Goal: Task Accomplishment & Management: Manage account settings

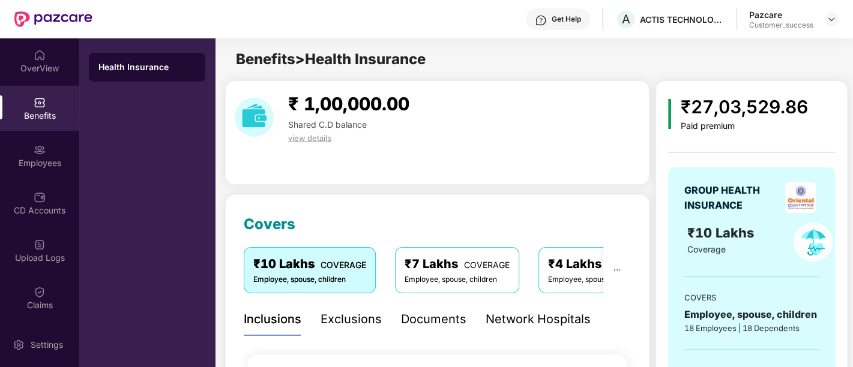
scroll to position [20, 0]
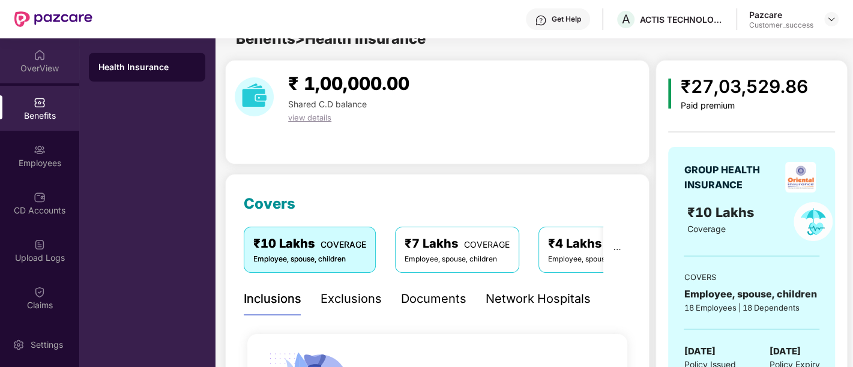
click at [40, 62] on div "OverView" at bounding box center [39, 68] width 79 height 12
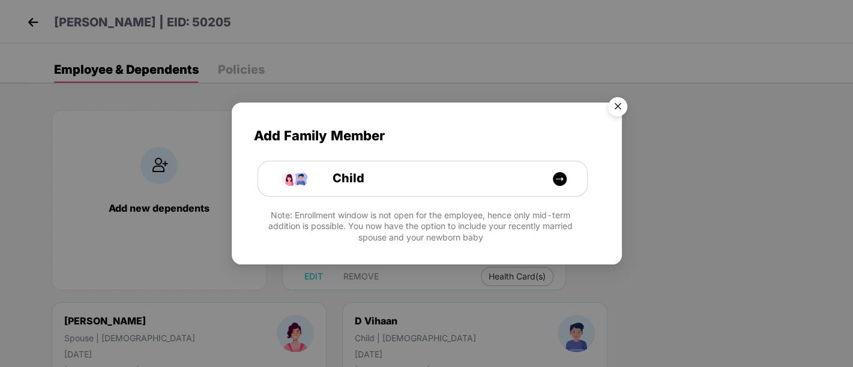
click at [611, 106] on img "Close" at bounding box center [618, 109] width 34 height 34
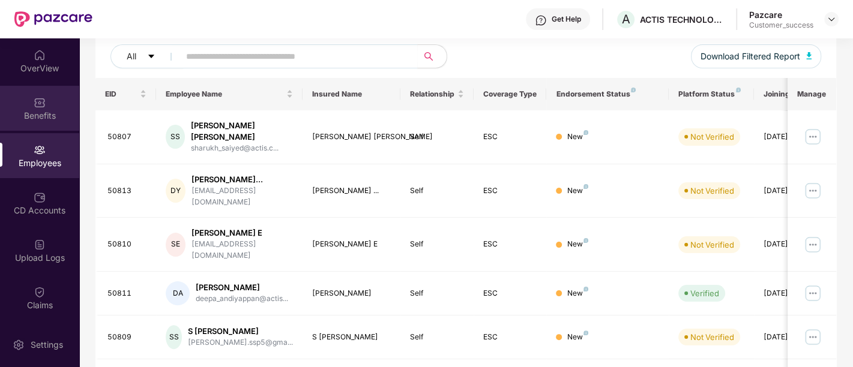
scroll to position [149, 0]
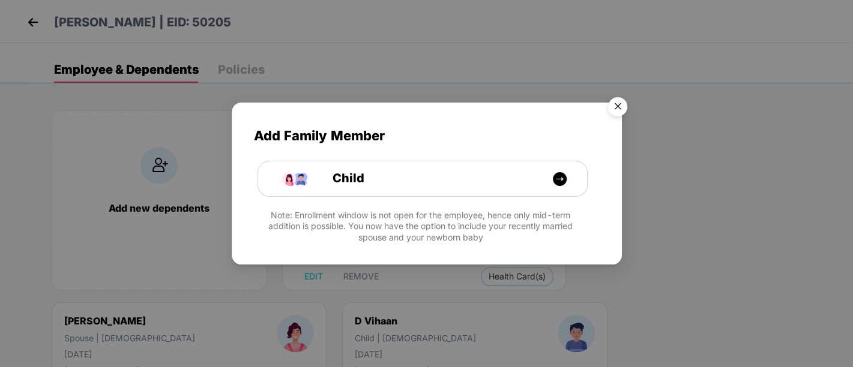
click at [619, 107] on img "Close" at bounding box center [618, 109] width 34 height 34
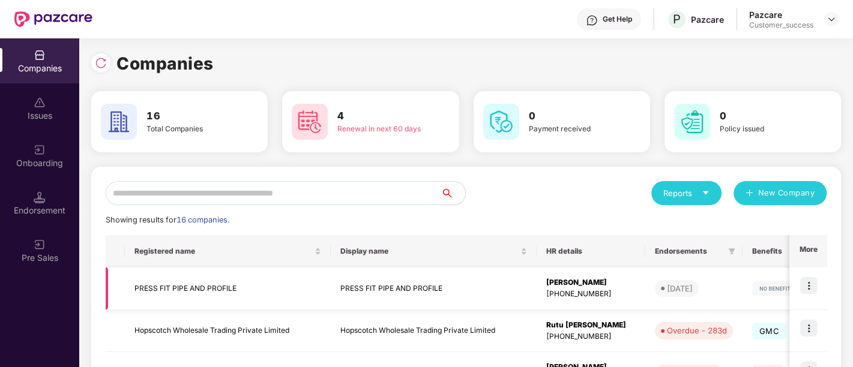
scroll to position [390, 0]
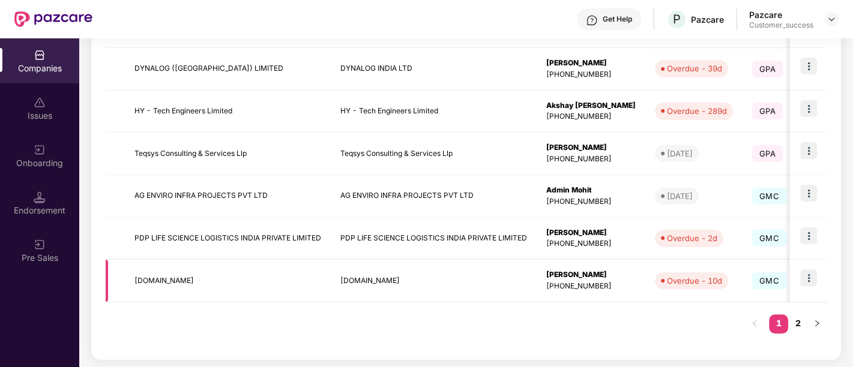
click at [807, 281] on img at bounding box center [808, 278] width 17 height 17
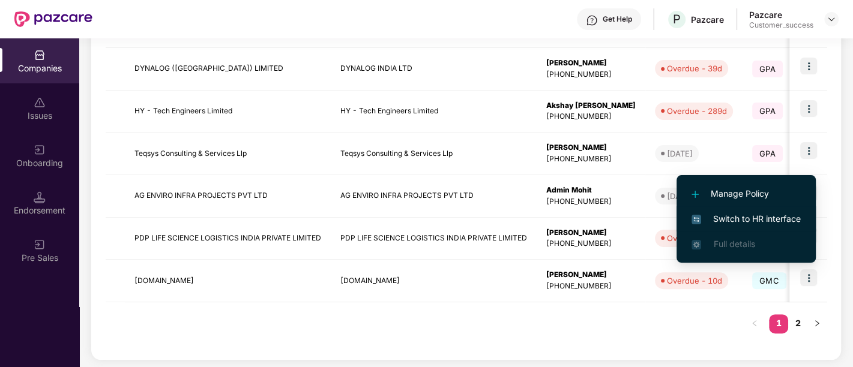
click at [738, 221] on span "Switch to HR interface" at bounding box center [746, 218] width 109 height 13
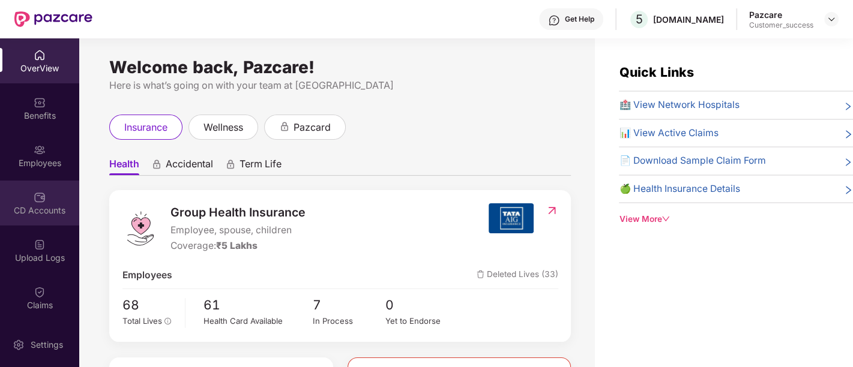
scroll to position [94, 0]
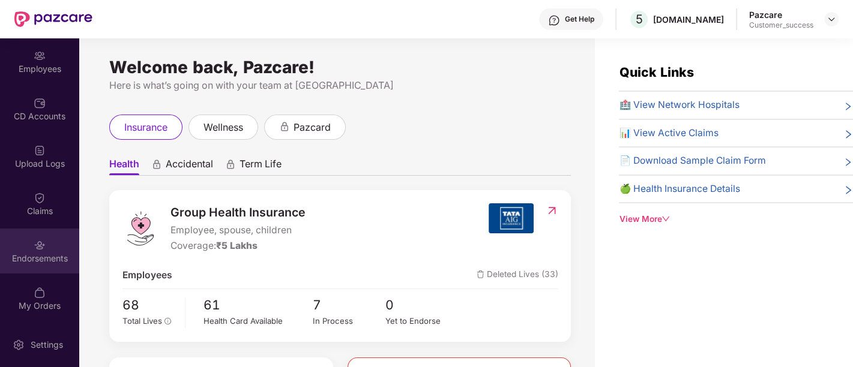
click at [47, 253] on div "Endorsements" at bounding box center [39, 259] width 79 height 12
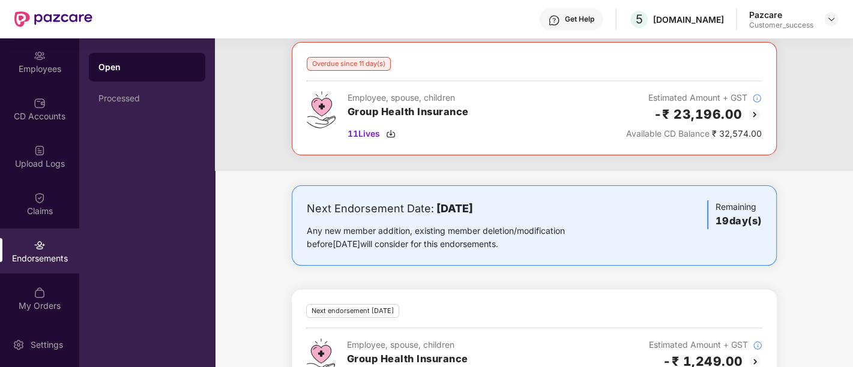
scroll to position [109, 0]
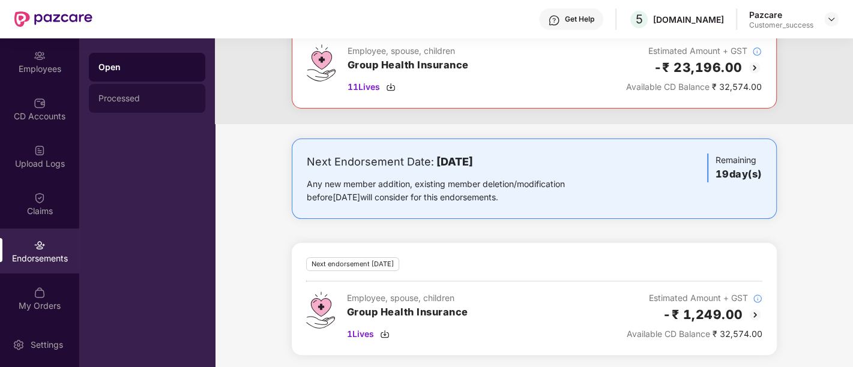
click at [121, 106] on div "Processed" at bounding box center [147, 98] width 116 height 29
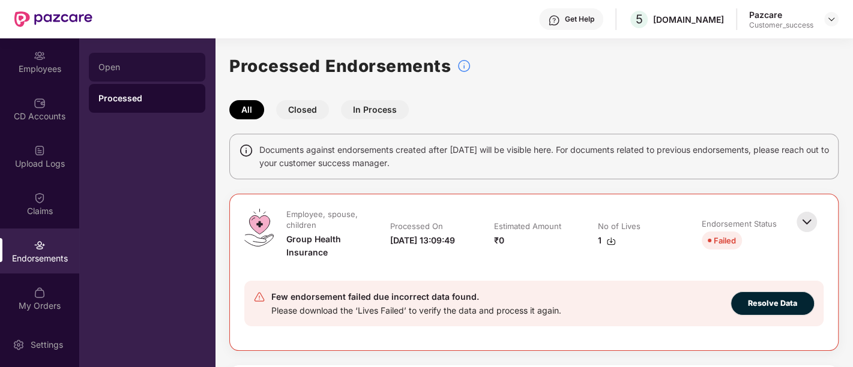
click at [125, 72] on div "Open" at bounding box center [147, 67] width 116 height 29
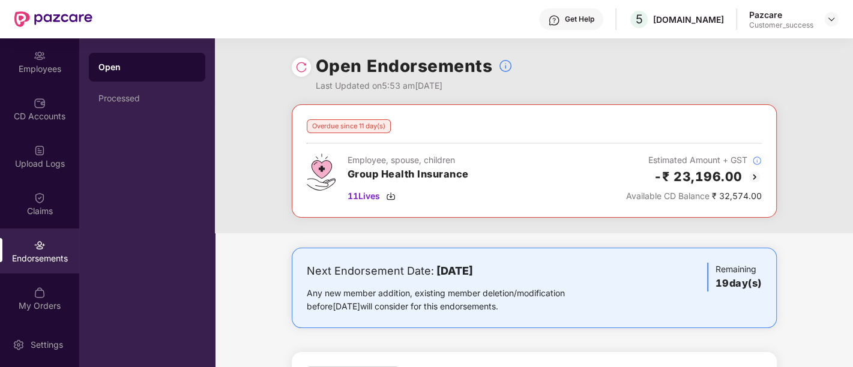
click at [268, 77] on div "Open Endorsements Last Updated on 5:53 am[DATE]" at bounding box center [534, 71] width 638 height 66
click at [240, 37] on div "Get Help 5 [DOMAIN_NAME] Pazcare Customer_success" at bounding box center [465, 19] width 746 height 38
click at [267, 94] on div "Open Endorsements Last Updated on 5:53 am[DATE]" at bounding box center [534, 71] width 638 height 66
click at [146, 99] on div "Processed" at bounding box center [146, 99] width 97 height 10
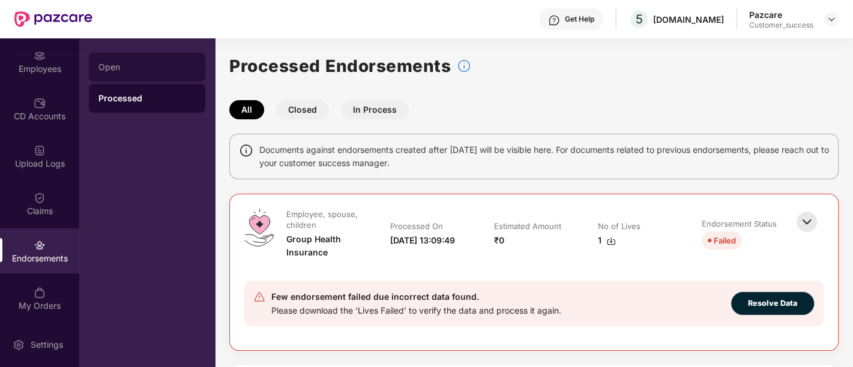
click at [134, 64] on div "Open" at bounding box center [146, 67] width 97 height 10
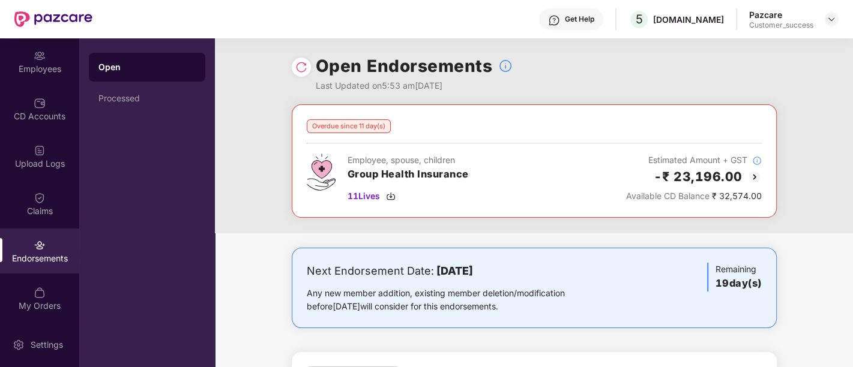
scroll to position [1, 0]
click at [235, 72] on div "Open Endorsements Last Updated on 5:53 am[DATE]" at bounding box center [534, 71] width 638 height 66
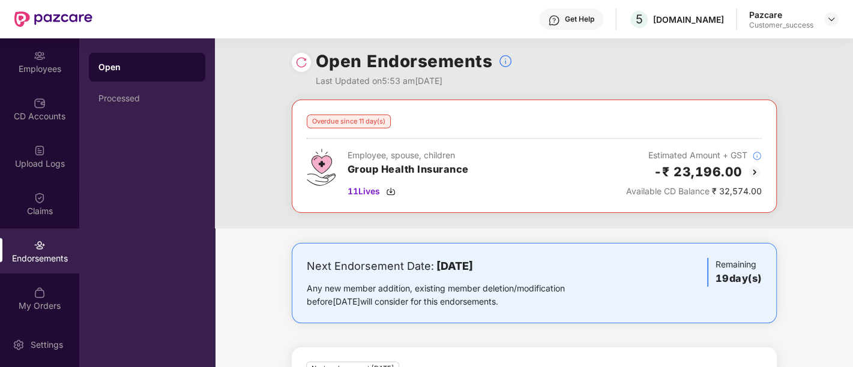
scroll to position [0, 0]
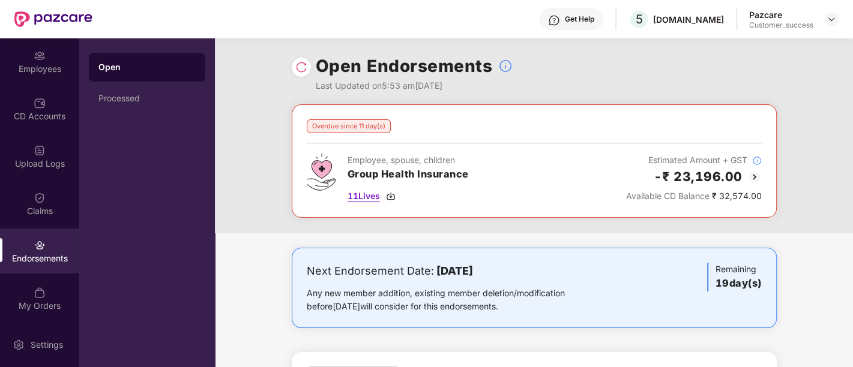
click at [391, 194] on img at bounding box center [391, 196] width 10 height 10
